Goal: Task Accomplishment & Management: Use online tool/utility

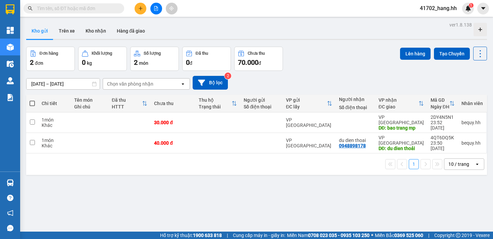
click at [100, 8] on input "text" at bounding box center [76, 8] width 79 height 7
click at [152, 8] on button at bounding box center [156, 9] width 12 height 12
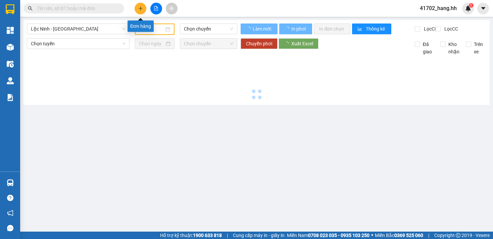
type input "[DATE]"
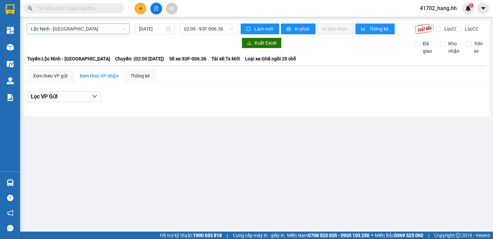
click at [115, 31] on span "Lộc Ninh - [GEOGRAPHIC_DATA]" at bounding box center [78, 29] width 95 height 10
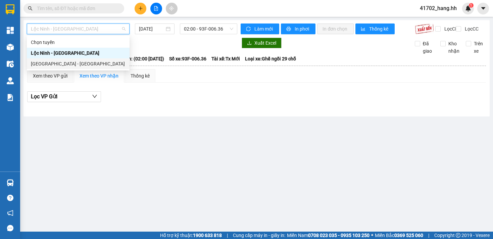
click at [91, 64] on div "[GEOGRAPHIC_DATA] - [GEOGRAPHIC_DATA]" at bounding box center [78, 63] width 95 height 7
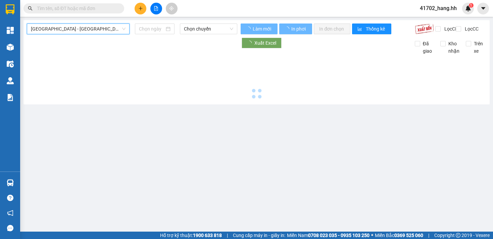
type input "[DATE]"
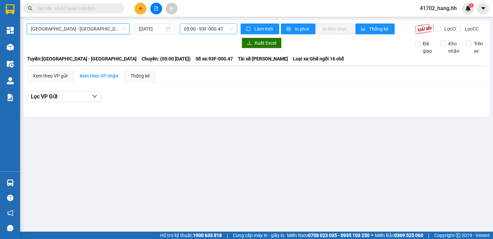
click at [191, 32] on span "05:00 - 93F-000.47" at bounding box center [209, 29] width 50 height 10
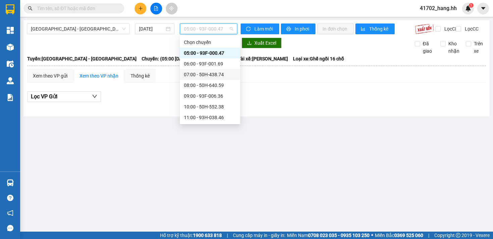
scroll to position [23, 0]
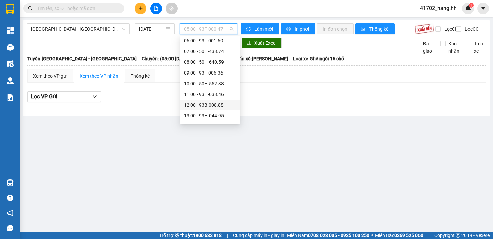
click at [204, 103] on div "12:00 - 93B-008.88" at bounding box center [210, 104] width 52 height 7
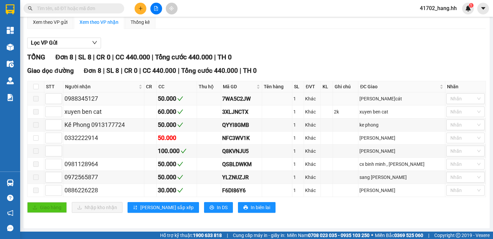
scroll to position [59, 0]
type input "1"
click at [59, 139] on icon "down" at bounding box center [58, 140] width 2 height 2
click at [35, 137] on input "checkbox" at bounding box center [35, 137] width 5 height 5
checkbox input "true"
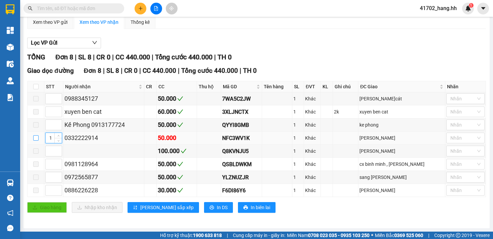
checkbox input "true"
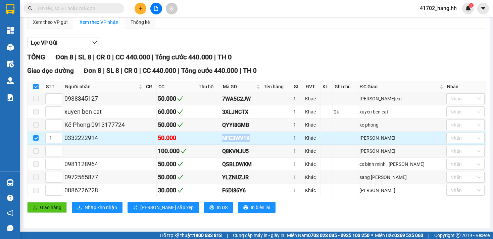
copy div "NFC3WV1K"
type input "2"
click at [54, 136] on span "Increase Value" at bounding box center [57, 136] width 7 height 6
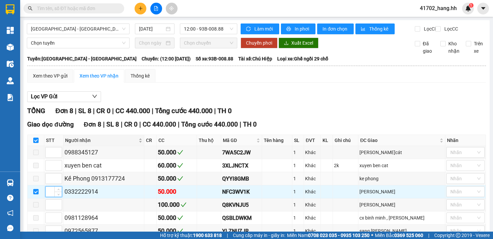
scroll to position [0, 0]
click at [88, 48] on span "Chọn tuyến" at bounding box center [78, 43] width 95 height 10
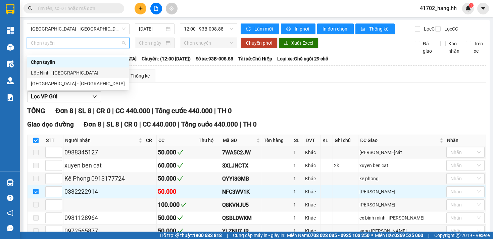
click at [64, 70] on div "Lộc Ninh - [GEOGRAPHIC_DATA]" at bounding box center [78, 72] width 94 height 7
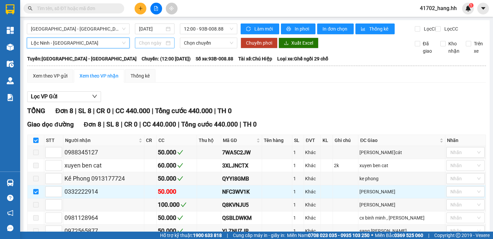
click at [154, 47] on input at bounding box center [151, 42] width 25 height 7
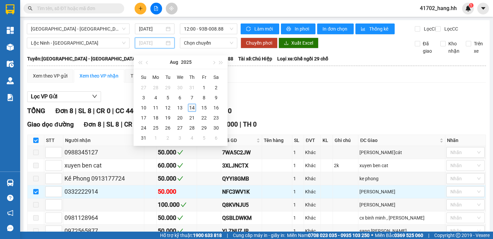
type input "[DATE]"
click at [192, 106] on div "14" at bounding box center [192, 108] width 8 height 8
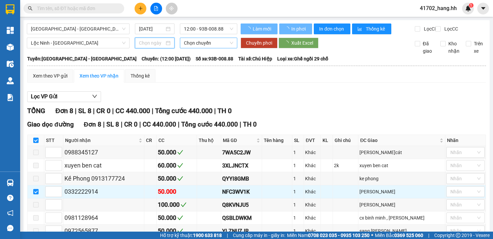
type input "[DATE]"
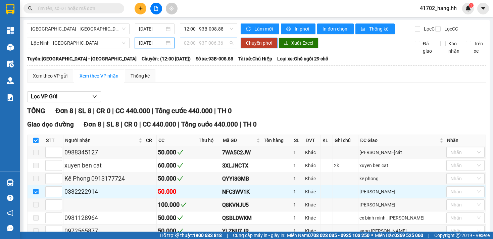
click at [212, 48] on span "02:00 - 93F-006.36" at bounding box center [209, 43] width 50 height 10
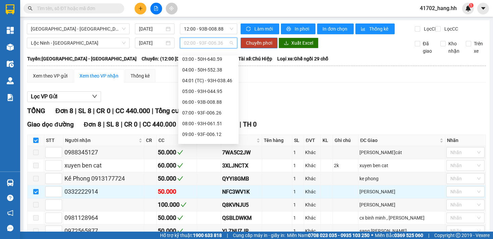
scroll to position [118, 0]
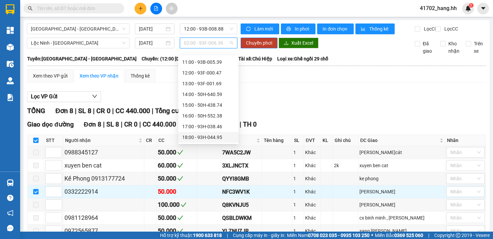
click at [223, 136] on div "18:00 - 93H-044.95" at bounding box center [208, 136] width 52 height 7
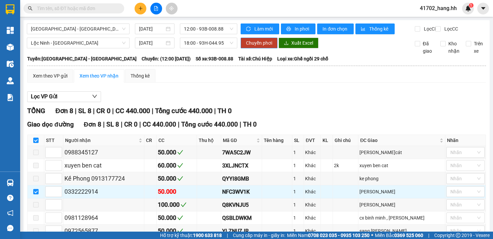
click at [250, 46] on span "Chuyển phơi" at bounding box center [259, 42] width 26 height 7
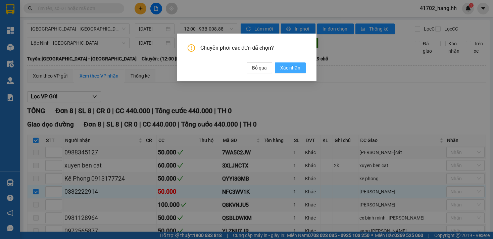
click at [283, 70] on span "Xác nhận" at bounding box center [290, 67] width 20 height 7
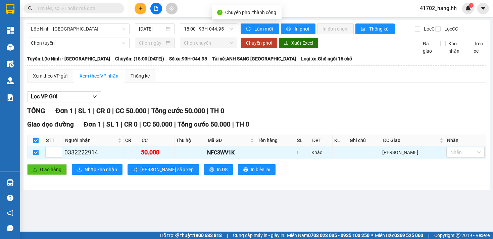
checkbox input "false"
